Goal: Transaction & Acquisition: Subscribe to service/newsletter

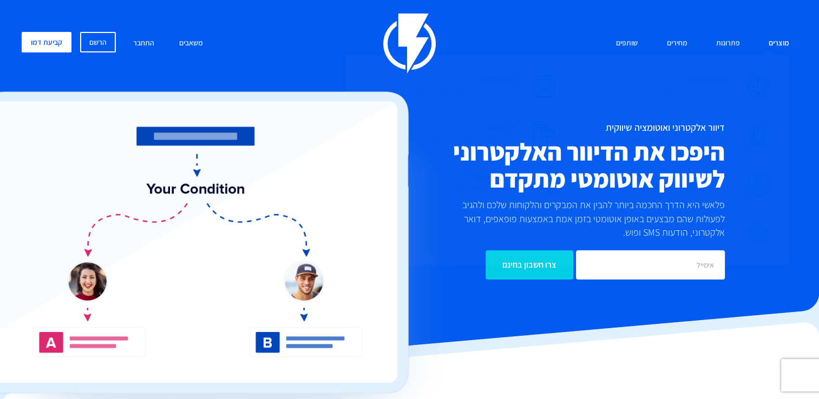
click at [775, 35] on link "מוצרים" at bounding box center [778, 43] width 37 height 23
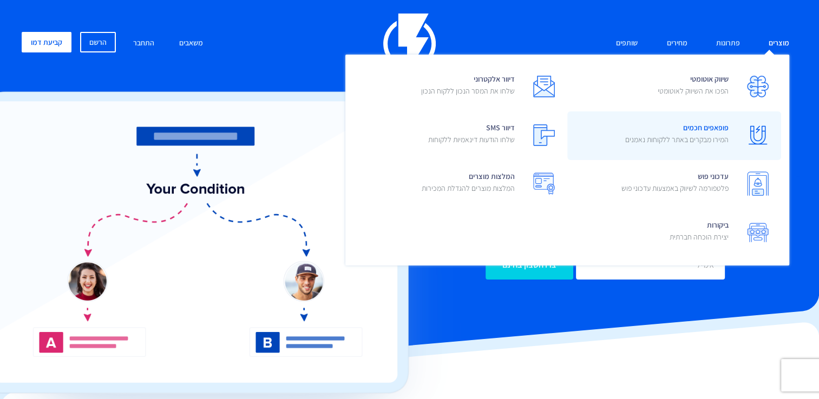
click at [705, 132] on span "פופאפים חכמים המירו מבקרים באתר ללקוחות נאמנים" at bounding box center [676, 135] width 103 height 31
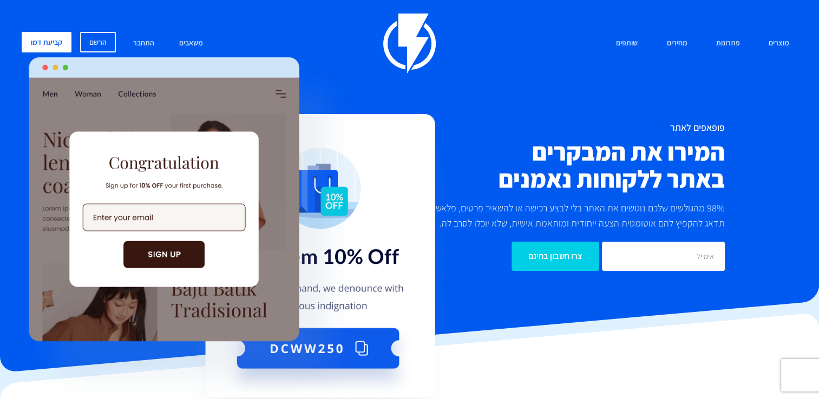
drag, startPoint x: 817, startPoint y: 32, endPoint x: 817, endPoint y: 39, distance: 7.0
click at [817, 39] on div "מוצרים שיווק אוטומטי הפכו את השיווק לאוטומטי דיוור אלקטרוני שלחו את המסר הנכון …" at bounding box center [409, 149] width 819 height 298
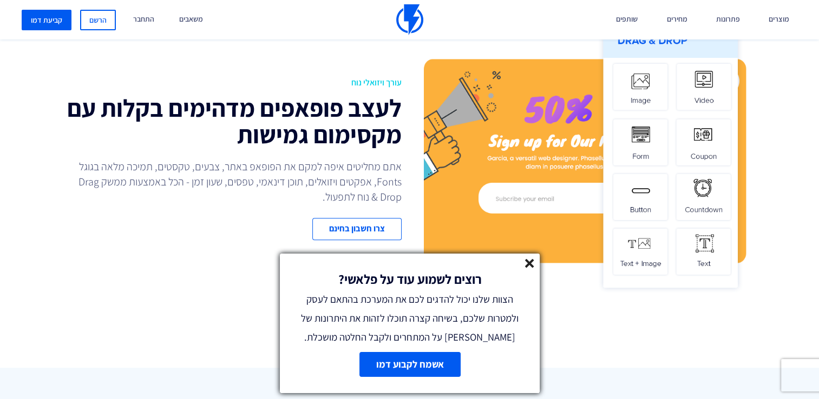
scroll to position [969, 0]
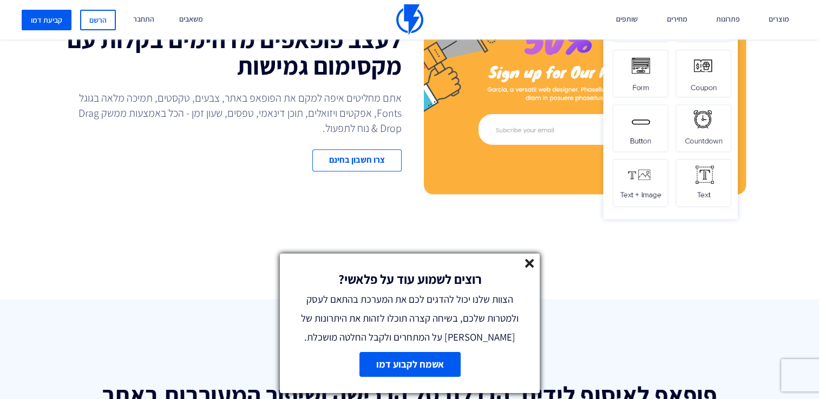
click at [517, 267] on div "רוצים לשמוע עוד על פלאשי? הצוות שלנו יכול להדגים לכם את המערכת בהתאם לעסק ולמטר…" at bounding box center [410, 300] width 260 height 93
click at [526, 260] on line at bounding box center [529, 264] width 8 height 8
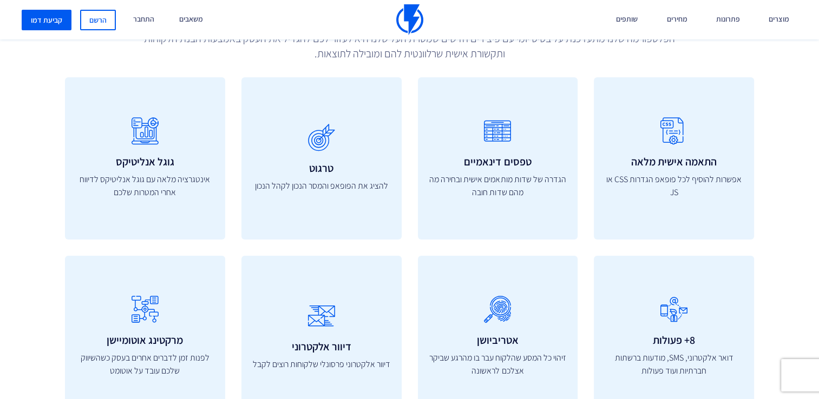
scroll to position [3762, 0]
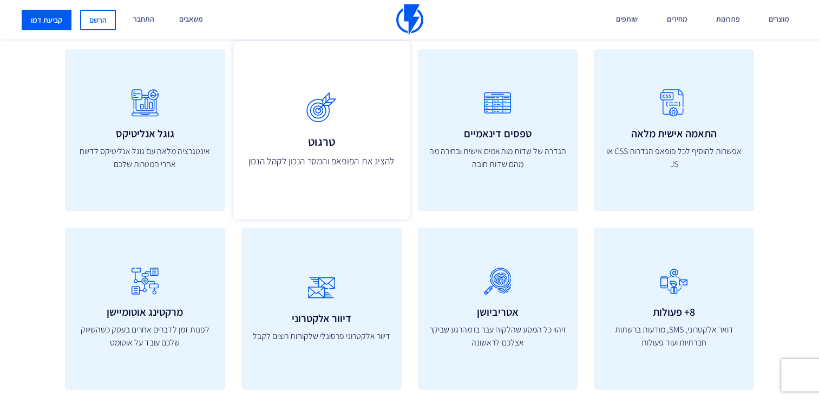
click at [322, 144] on h3 "טרגוט" at bounding box center [321, 141] width 152 height 13
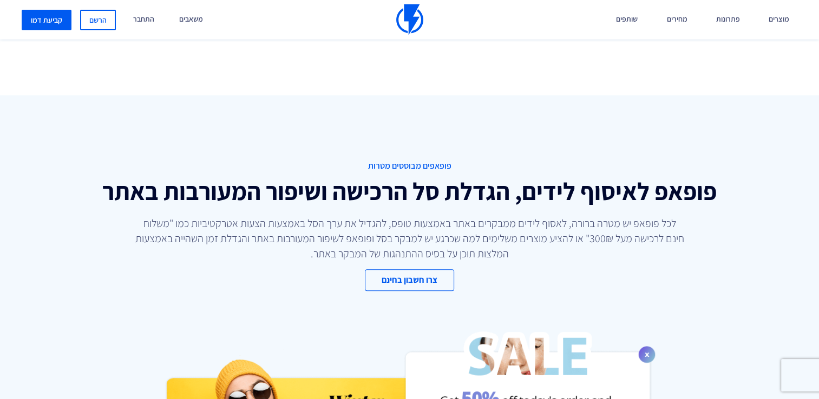
scroll to position [1116, 0]
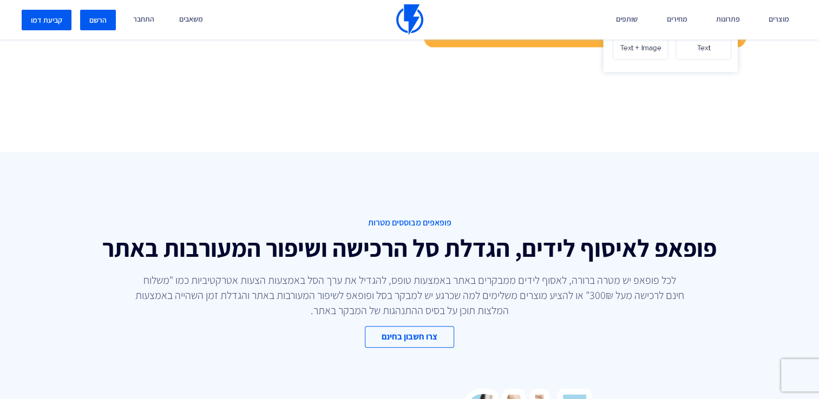
click at [88, 21] on link "הרשם" at bounding box center [98, 20] width 36 height 21
